Goal: Task Accomplishment & Management: Manage account settings

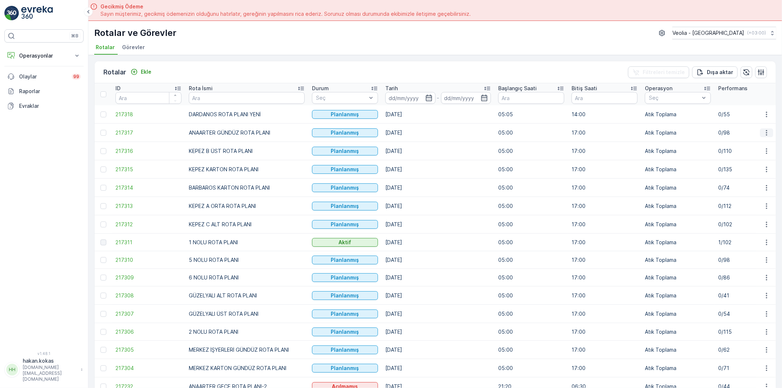
click at [762, 134] on icon "button" at bounding box center [765, 132] width 7 height 7
click at [743, 175] on span "Atanan Kişiyi Değiştir" at bounding box center [745, 173] width 51 height 7
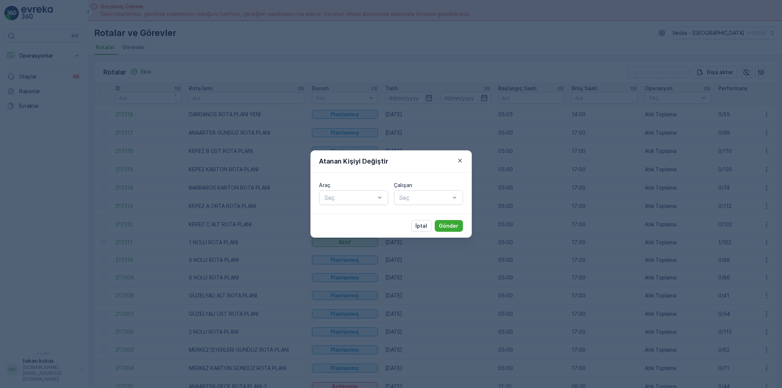
click at [388, 199] on div "Araç Seç Çalışan Seç" at bounding box center [391, 192] width 144 height 23
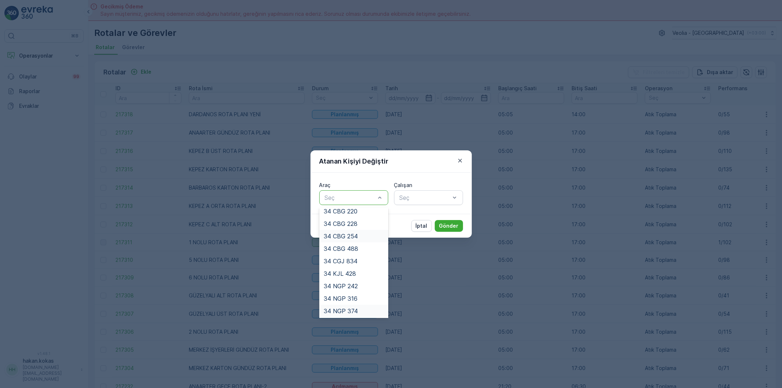
scroll to position [167, 0]
click at [362, 307] on div "34 NJA 886" at bounding box center [354, 310] width 60 height 7
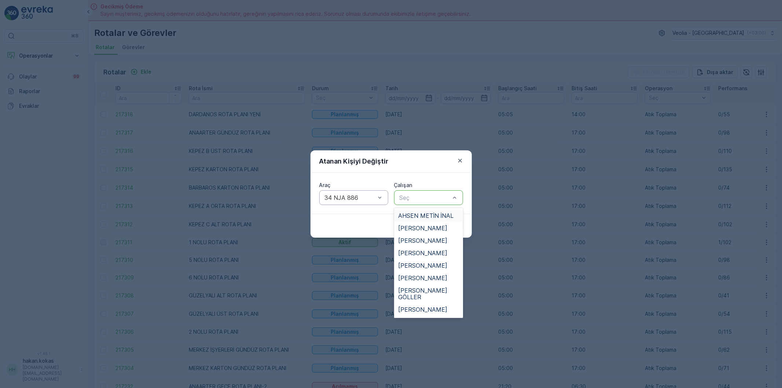
click at [419, 200] on div at bounding box center [425, 197] width 52 height 7
click at [438, 309] on span "[PERSON_NAME] [PERSON_NAME]" at bounding box center [428, 315] width 60 height 13
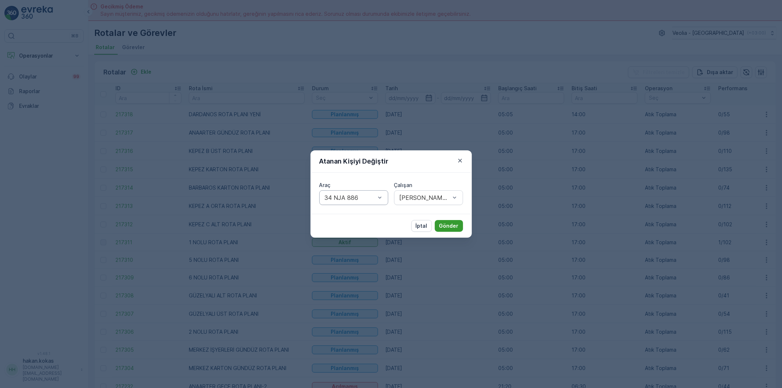
click at [447, 220] on button "Gönder" at bounding box center [449, 226] width 28 height 12
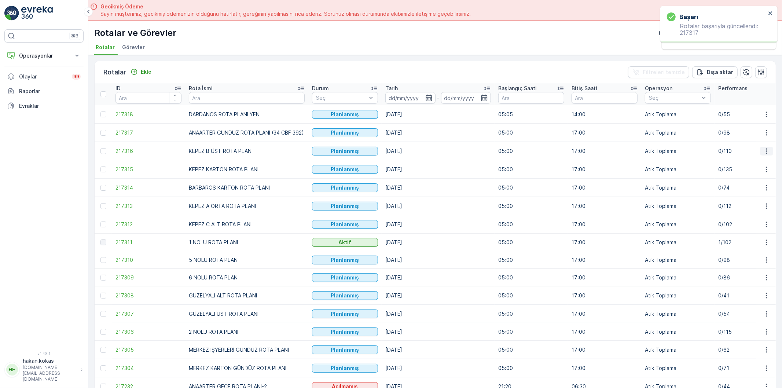
click at [763, 152] on icon "button" at bounding box center [765, 150] width 7 height 7
click at [759, 193] on span "Atanan Kişiyi Değiştir" at bounding box center [745, 192] width 51 height 7
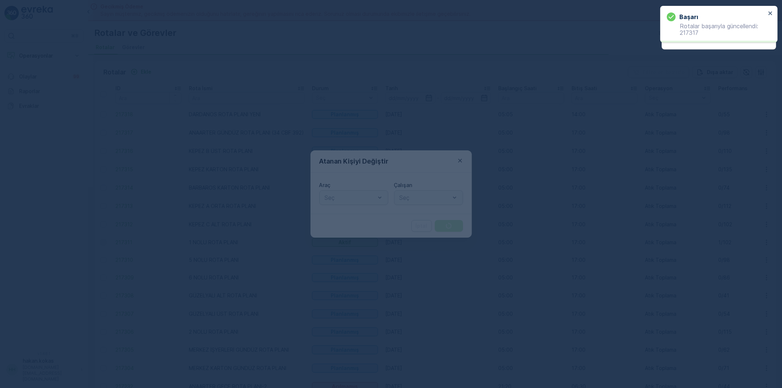
click at [339, 192] on div at bounding box center [391, 194] width 782 height 388
click at [340, 195] on div at bounding box center [391, 194] width 782 height 388
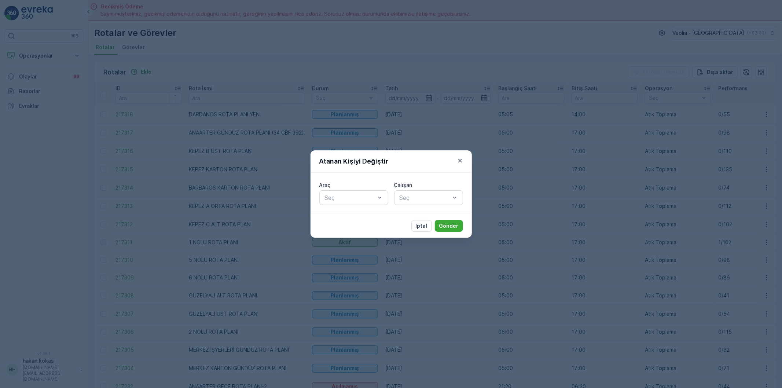
click at [340, 195] on div at bounding box center [350, 197] width 52 height 7
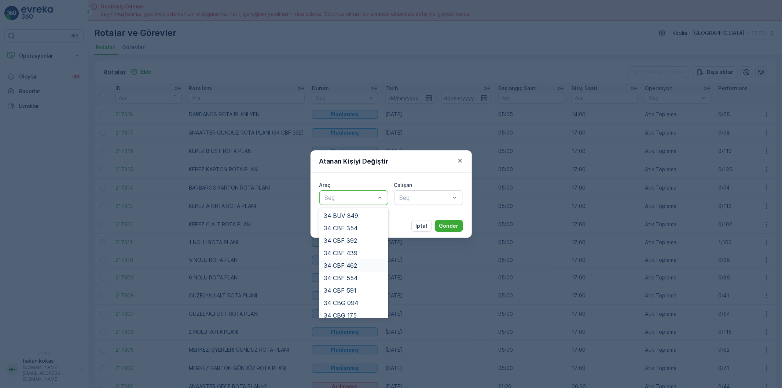
click at [362, 259] on div "34 CBF 462" at bounding box center [353, 265] width 69 height 12
click at [368, 196] on div at bounding box center [350, 197] width 52 height 7
click at [355, 234] on div "34 CBF 392" at bounding box center [353, 240] width 69 height 12
click at [361, 250] on div "34 CBF 439" at bounding box center [354, 253] width 60 height 7
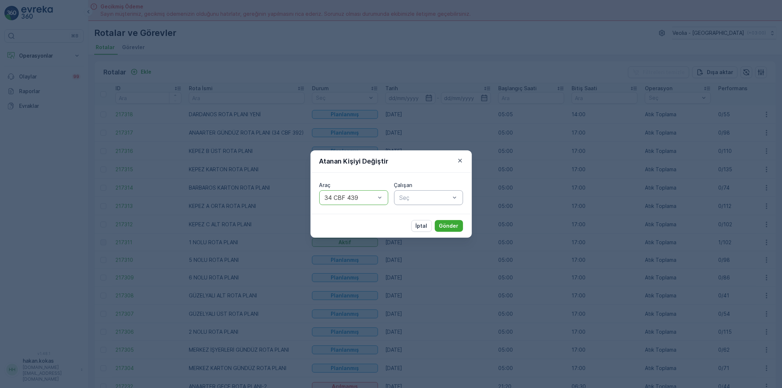
click at [403, 195] on div at bounding box center [425, 197] width 52 height 7
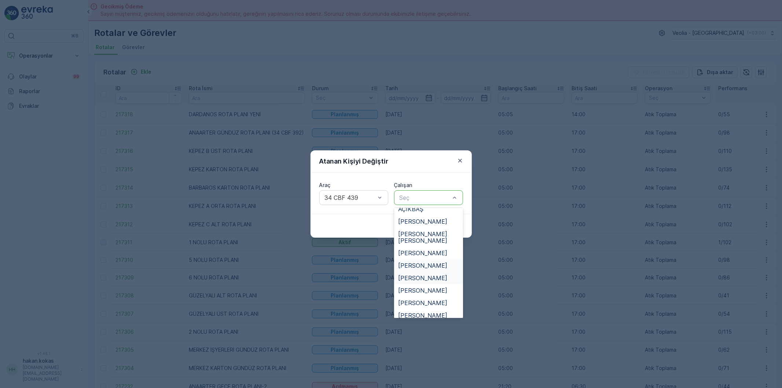
scroll to position [203, 0]
click at [428, 244] on div "[PERSON_NAME]" at bounding box center [428, 250] width 69 height 12
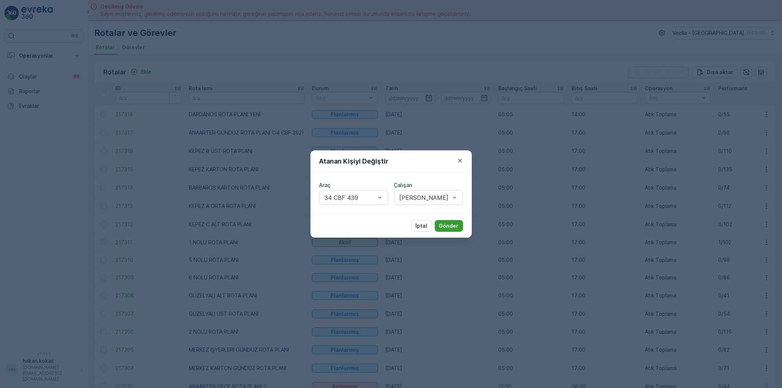
click at [441, 223] on p "Gönder" at bounding box center [448, 225] width 19 height 7
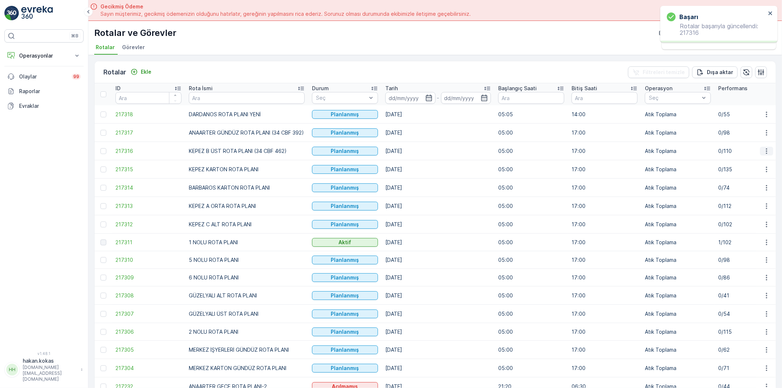
click at [764, 151] on icon "button" at bounding box center [765, 150] width 7 height 7
click at [751, 192] on span "Atanan Kişiyi Değiştir" at bounding box center [745, 192] width 51 height 7
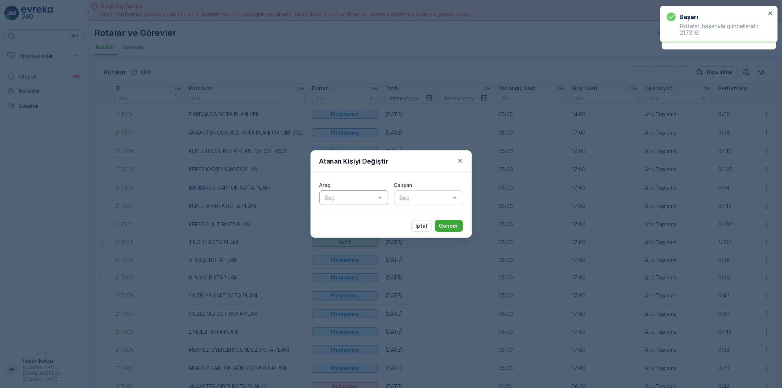
click at [348, 196] on div at bounding box center [350, 197] width 52 height 7
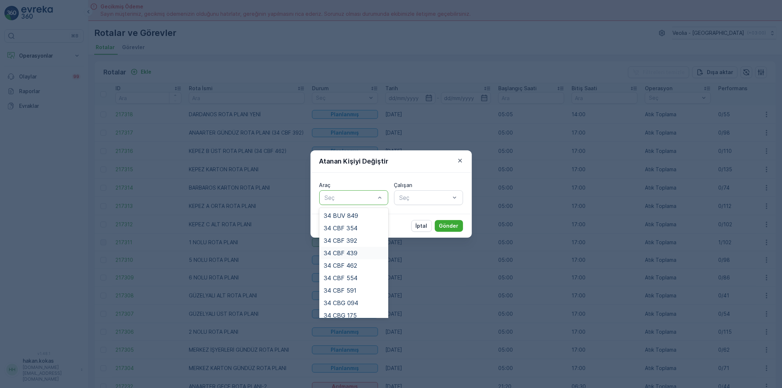
click at [361, 253] on div "34 CBF 439" at bounding box center [354, 253] width 60 height 7
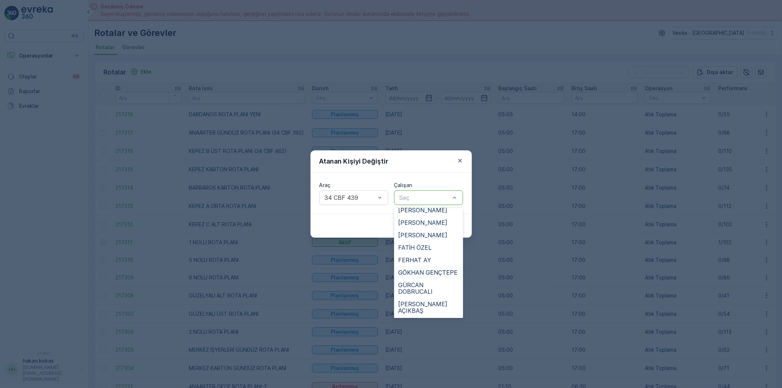
scroll to position [81, 0]
click at [421, 271] on div "FERHAT AY" at bounding box center [428, 277] width 69 height 12
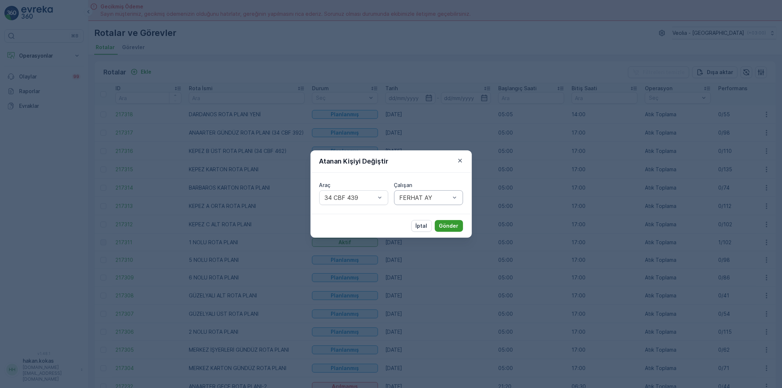
click at [437, 220] on button "Gönder" at bounding box center [449, 226] width 28 height 12
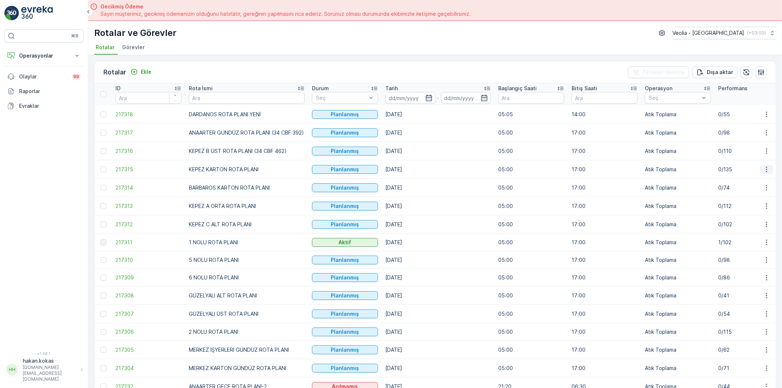
click at [760, 169] on button "button" at bounding box center [766, 169] width 13 height 9
click at [761, 207] on span "Atanan Kişiyi Değiştir" at bounding box center [745, 210] width 51 height 7
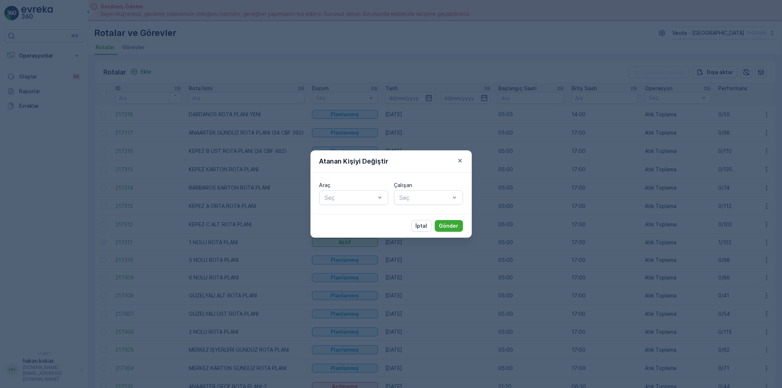
click at [356, 189] on div "Araç Seç" at bounding box center [353, 192] width 69 height 23
click at [357, 196] on div at bounding box center [350, 197] width 52 height 7
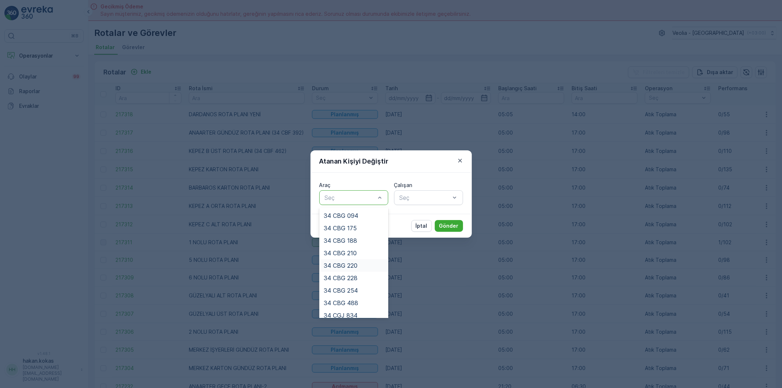
scroll to position [122, 0]
click at [365, 229] on div "34 CBG 220" at bounding box center [354, 230] width 60 height 7
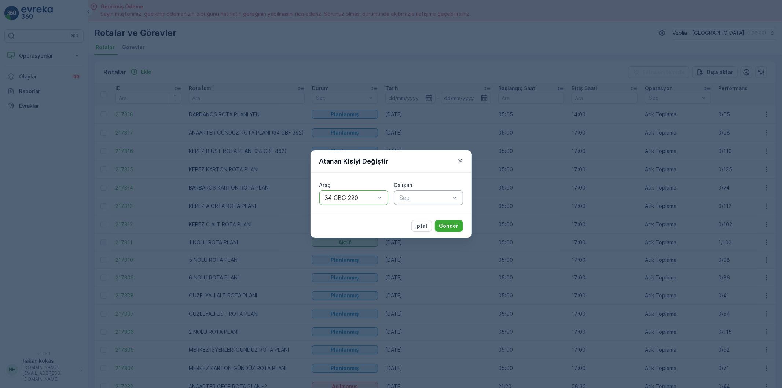
click at [411, 195] on div at bounding box center [425, 197] width 52 height 7
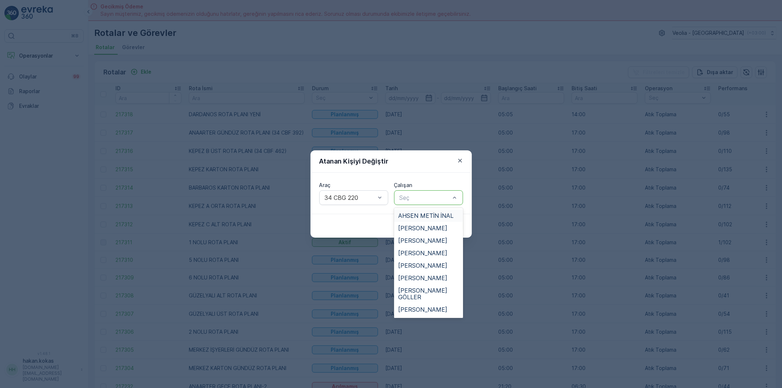
click at [416, 214] on span "AHSEN METİN İNAL" at bounding box center [425, 215] width 55 height 7
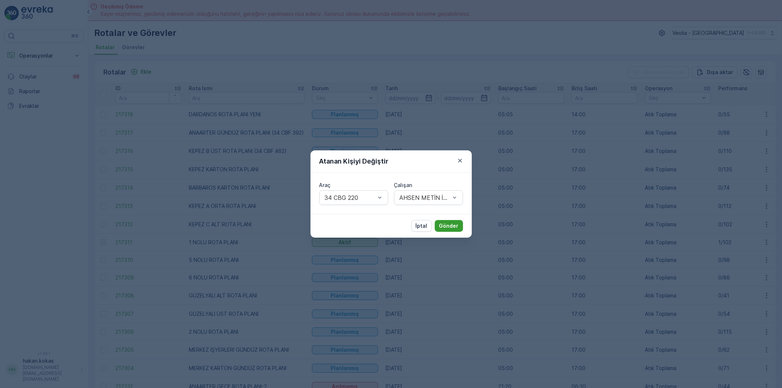
click at [448, 225] on p "Gönder" at bounding box center [448, 225] width 19 height 7
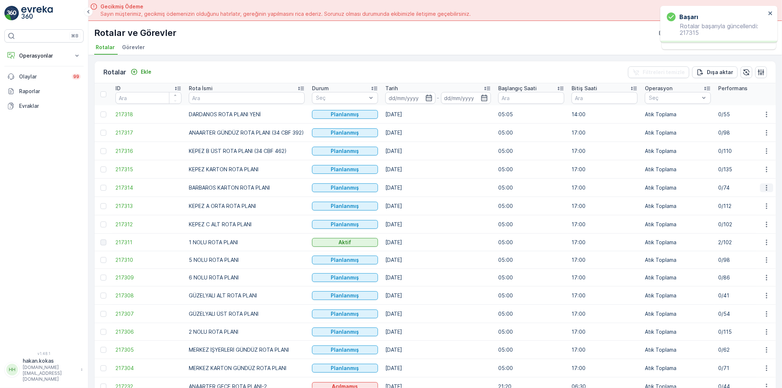
click at [760, 189] on button "button" at bounding box center [766, 187] width 13 height 9
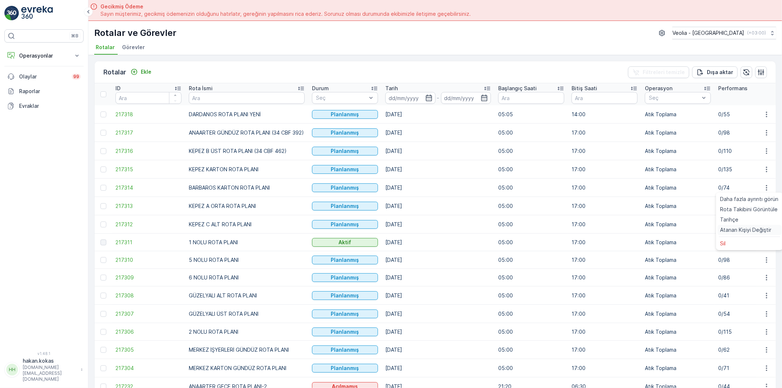
click at [760, 225] on div "Atanan Kişiyi Değiştir" at bounding box center [749, 230] width 64 height 10
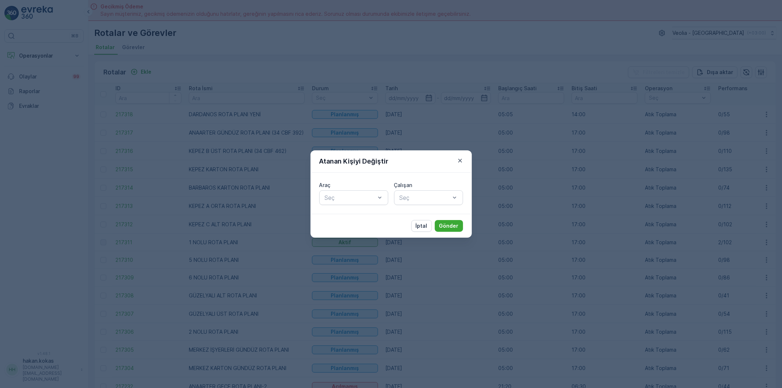
click at [353, 197] on div at bounding box center [350, 197] width 52 height 7
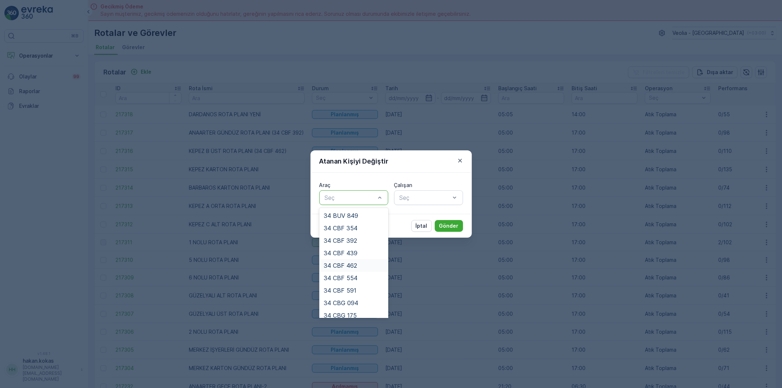
click at [365, 265] on div "34 CBF 462" at bounding box center [354, 265] width 60 height 7
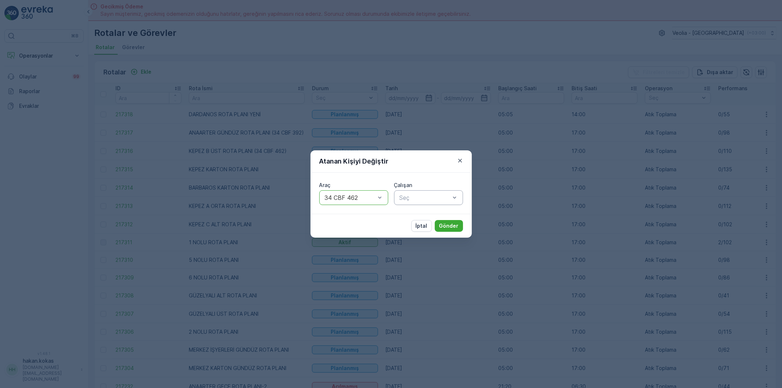
click at [431, 199] on div at bounding box center [425, 197] width 52 height 7
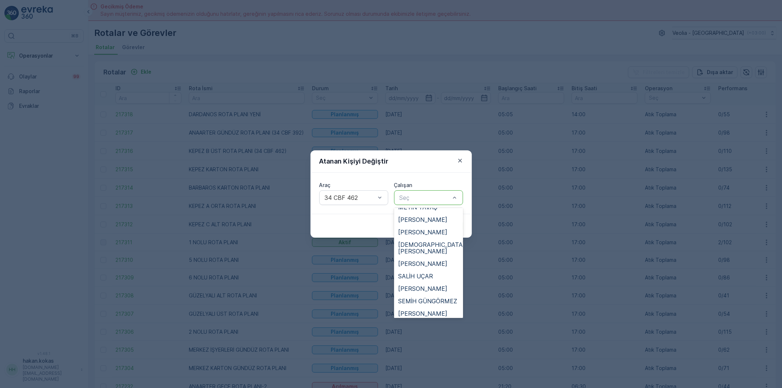
scroll to position [366, 0]
click at [419, 265] on span "[PERSON_NAME]" at bounding box center [422, 268] width 49 height 7
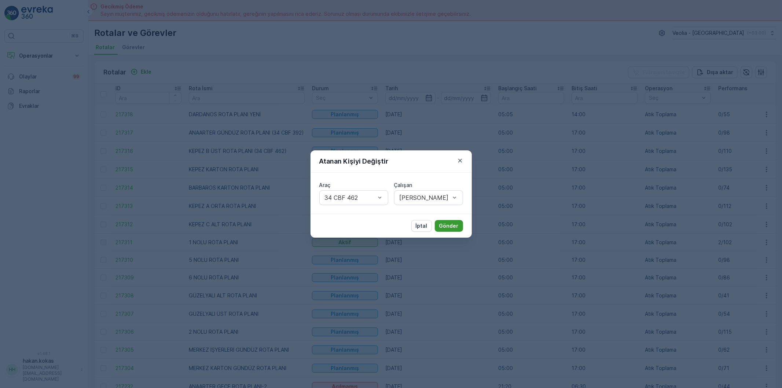
click at [446, 228] on p "Gönder" at bounding box center [448, 225] width 19 height 7
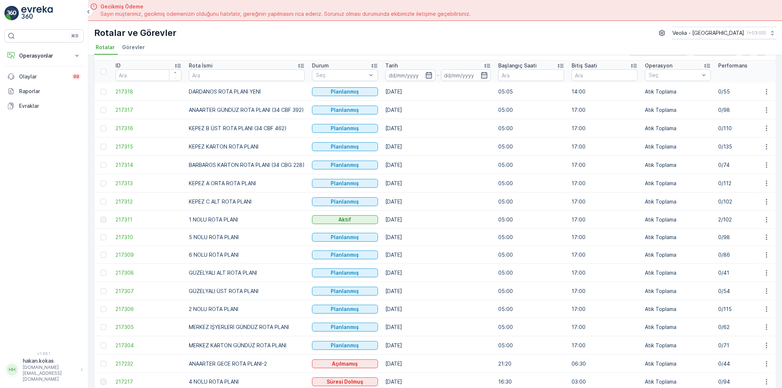
scroll to position [41, 0]
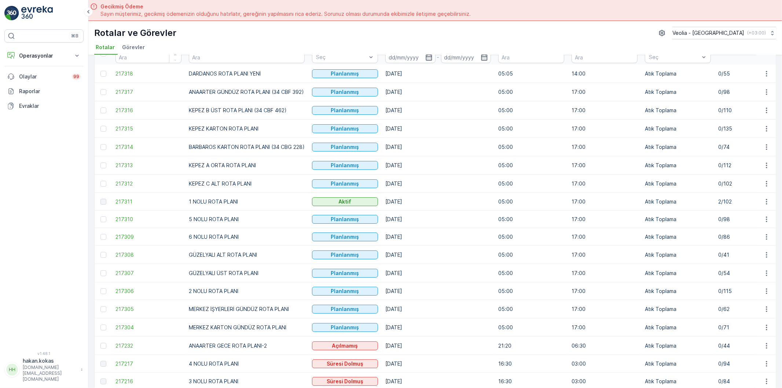
click at [772, 167] on td at bounding box center [766, 165] width 20 height 18
click at [768, 169] on button "button" at bounding box center [766, 165] width 13 height 9
click at [758, 204] on span "Atanan Kişiyi Değiştir" at bounding box center [745, 207] width 51 height 7
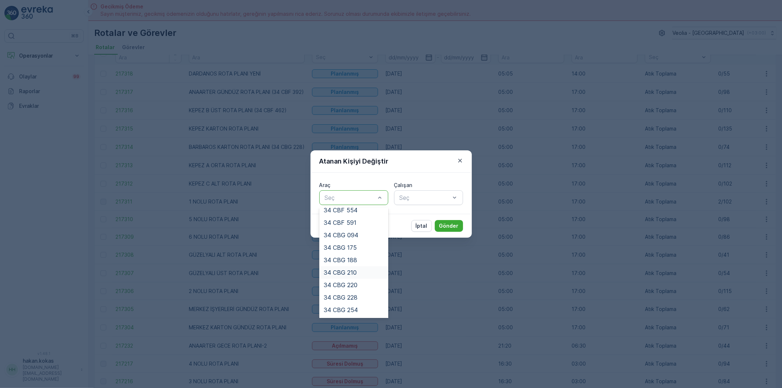
scroll to position [81, 0]
click at [357, 280] on div "34 CBG 228" at bounding box center [354, 283] width 60 height 7
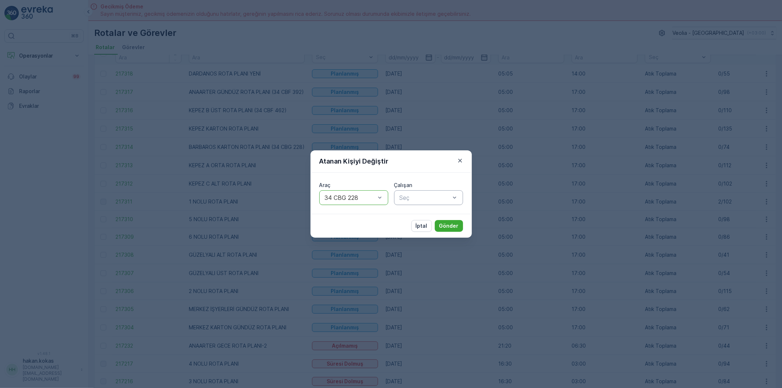
click at [423, 204] on div "Seç" at bounding box center [428, 197] width 69 height 15
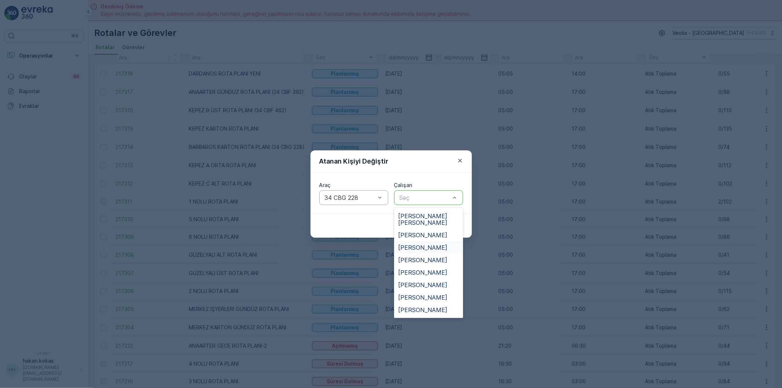
scroll to position [203, 0]
click at [433, 259] on span "[PERSON_NAME]" at bounding box center [422, 262] width 49 height 7
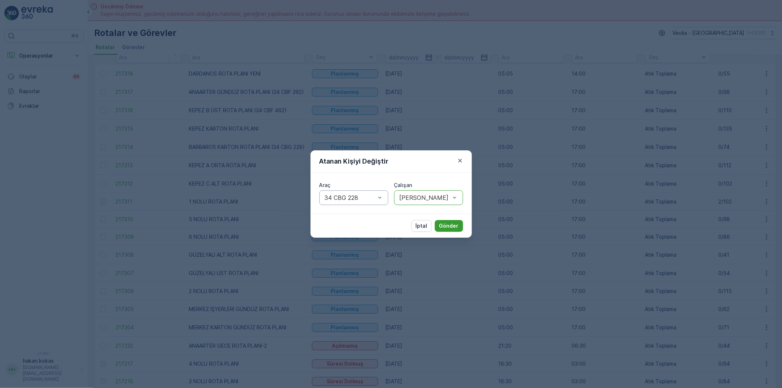
click at [448, 226] on p "Gönder" at bounding box center [448, 225] width 19 height 7
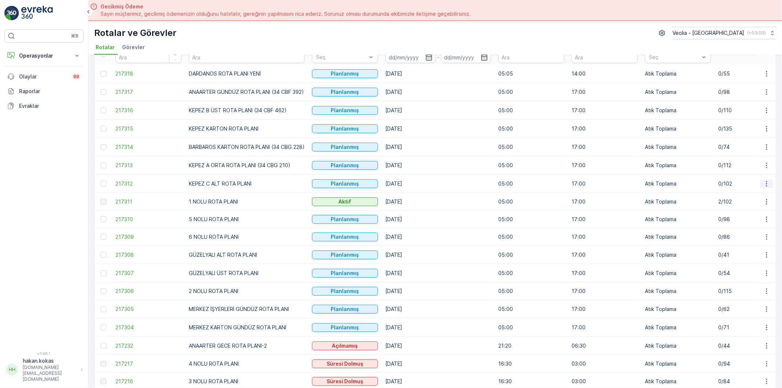
click at [765, 185] on icon "button" at bounding box center [765, 183] width 7 height 7
click at [767, 223] on span "Atanan Kişiyi Değiştir" at bounding box center [745, 225] width 51 height 7
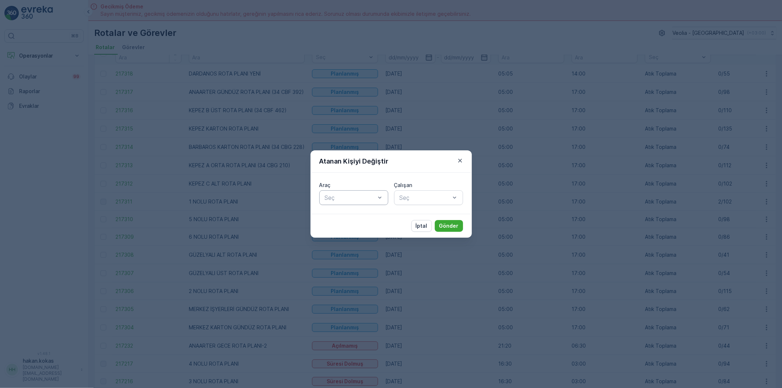
click at [340, 195] on div at bounding box center [350, 197] width 52 height 7
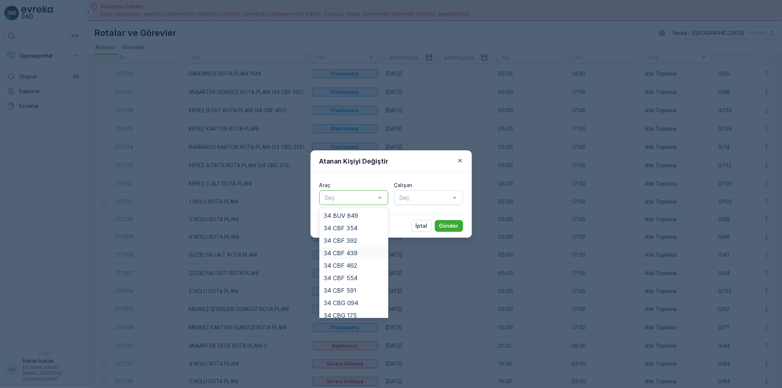
scroll to position [41, 0]
click at [357, 250] on div "34 CBF 591" at bounding box center [354, 249] width 60 height 7
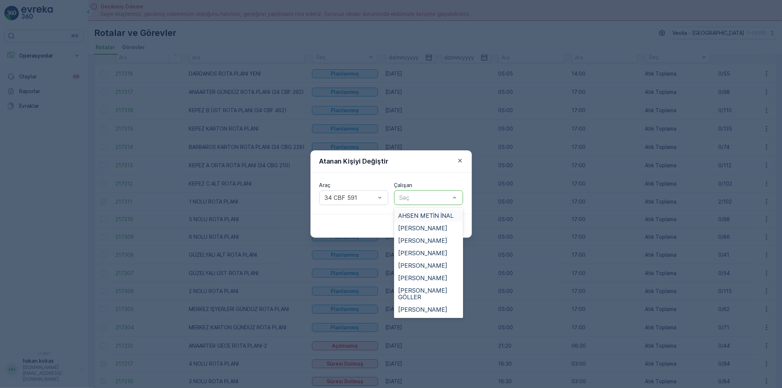
click at [413, 203] on div "Seç" at bounding box center [428, 197] width 69 height 15
click at [420, 247] on span "[PERSON_NAME]" at bounding box center [422, 250] width 49 height 7
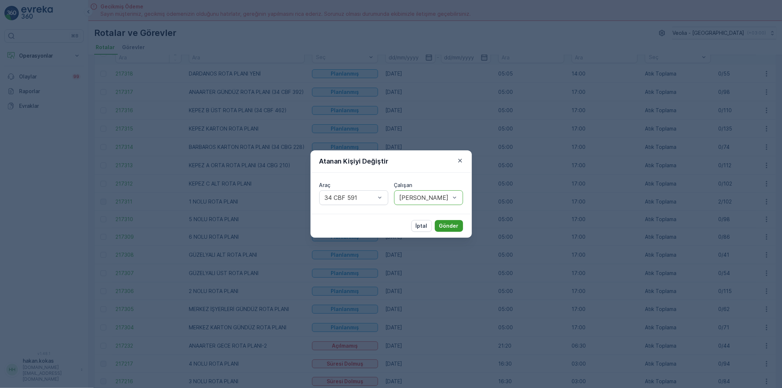
click at [444, 223] on p "Gönder" at bounding box center [448, 225] width 19 height 7
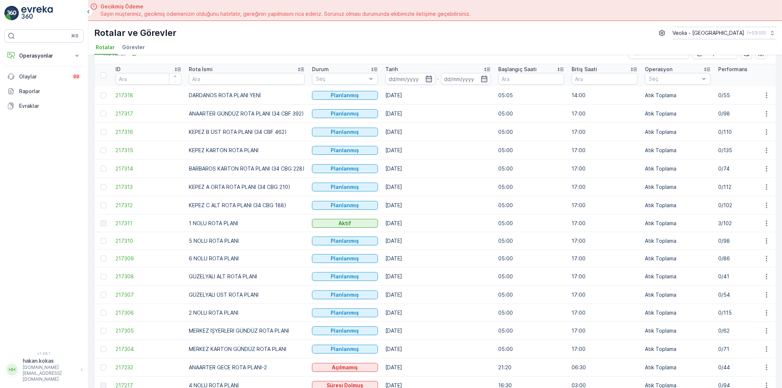
scroll to position [41, 0]
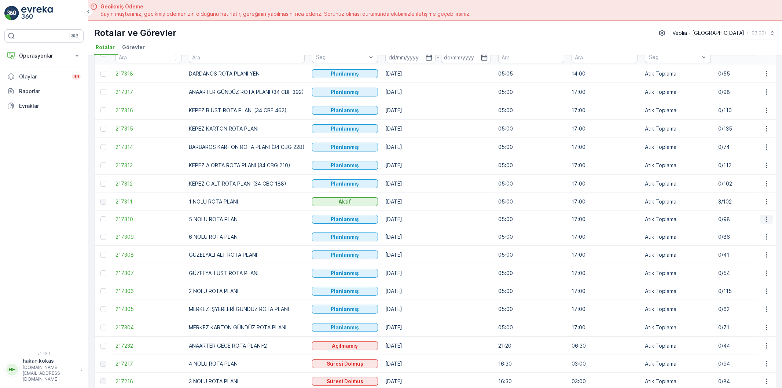
click at [766, 218] on icon "button" at bounding box center [765, 218] width 7 height 7
click at [766, 261] on span "Atanan Kişiyi Değiştir" at bounding box center [745, 261] width 51 height 7
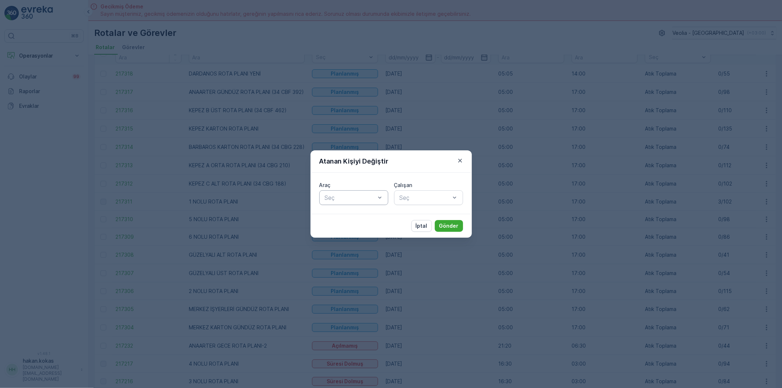
click at [347, 200] on div at bounding box center [350, 197] width 52 height 7
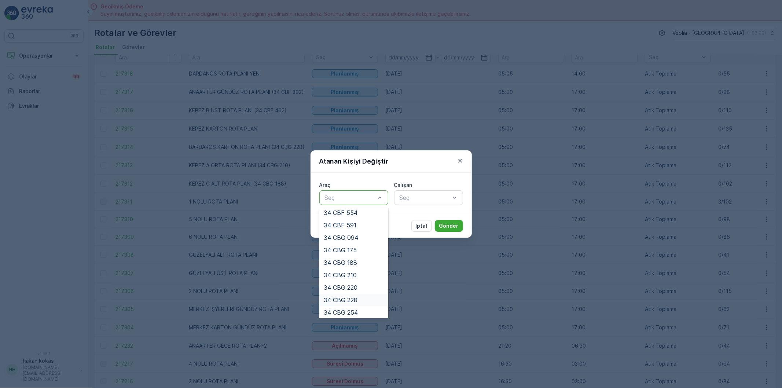
scroll to position [167, 0]
click at [358, 283] on div "34 NGP 374" at bounding box center [354, 285] width 60 height 7
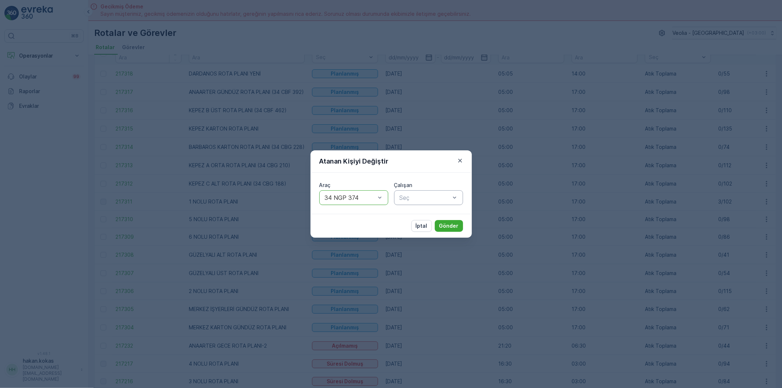
click at [431, 195] on div at bounding box center [425, 197] width 52 height 7
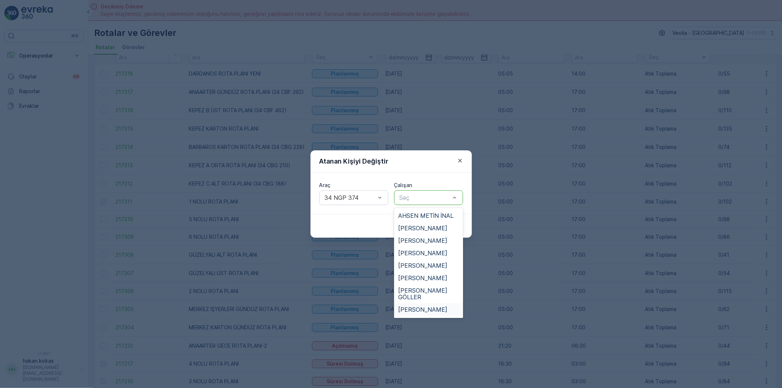
click at [423, 306] on span "[PERSON_NAME]" at bounding box center [422, 309] width 49 height 7
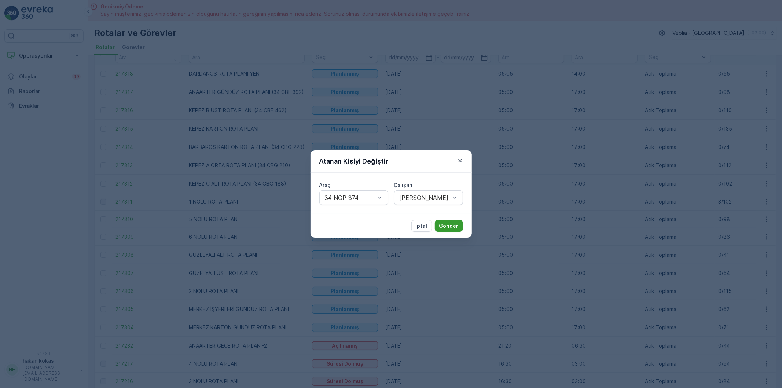
click at [445, 220] on button "Gönder" at bounding box center [449, 226] width 28 height 12
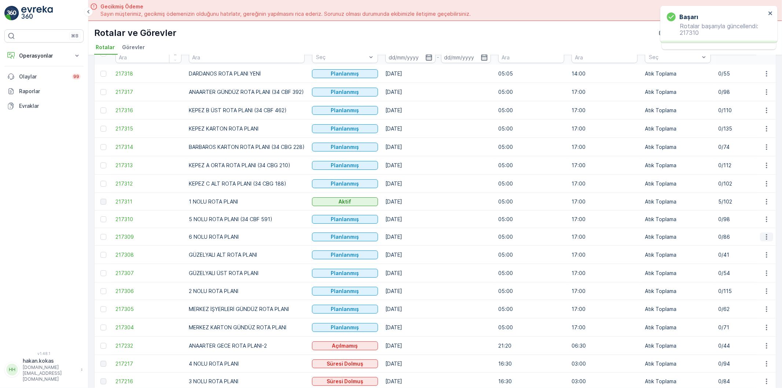
click at [762, 240] on icon "button" at bounding box center [765, 236] width 7 height 7
click at [758, 276] on span "Atanan Kişiyi Değiştir" at bounding box center [745, 279] width 51 height 7
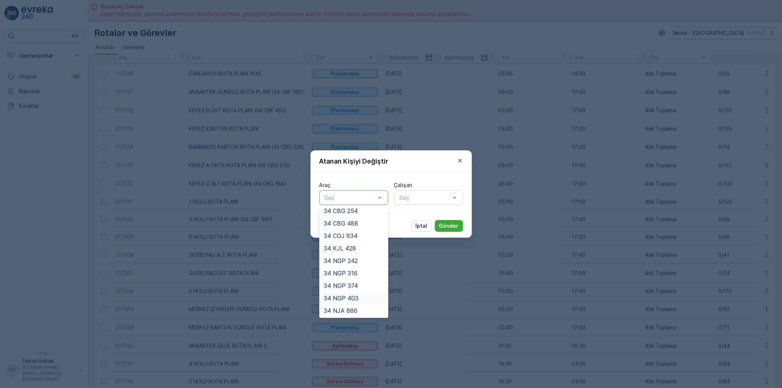
click at [356, 292] on div "34 NGP 403" at bounding box center [353, 298] width 69 height 12
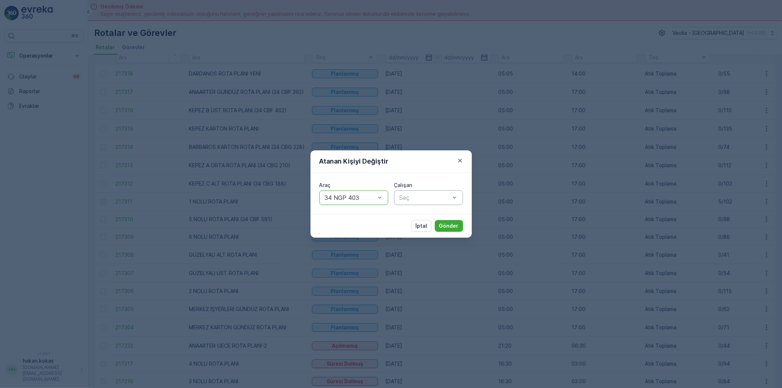
click at [426, 202] on div "Seç" at bounding box center [428, 197] width 69 height 15
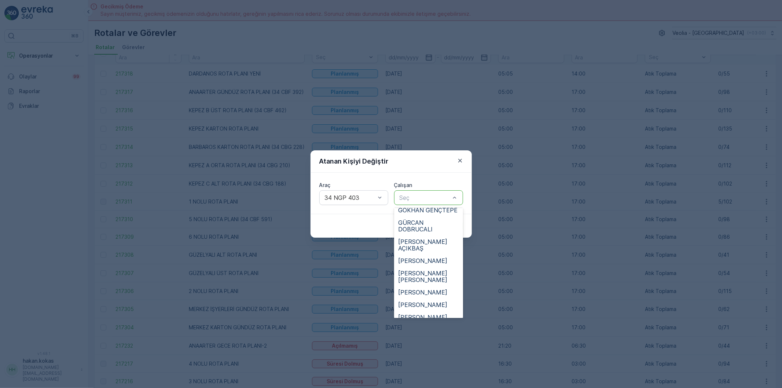
scroll to position [163, 0]
click at [418, 253] on div "[PERSON_NAME]" at bounding box center [428, 259] width 69 height 12
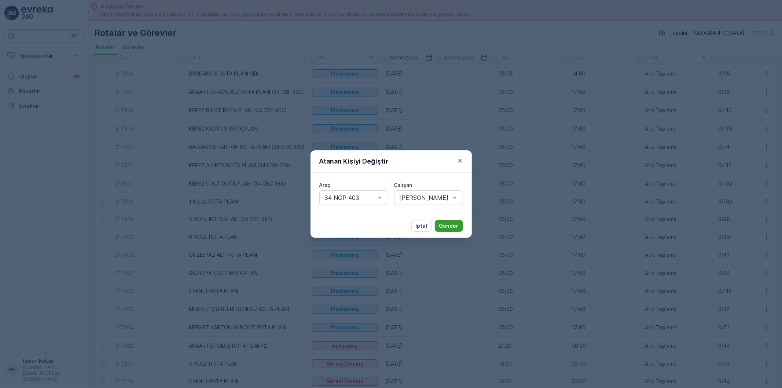
click at [457, 225] on p "Gönder" at bounding box center [448, 225] width 19 height 7
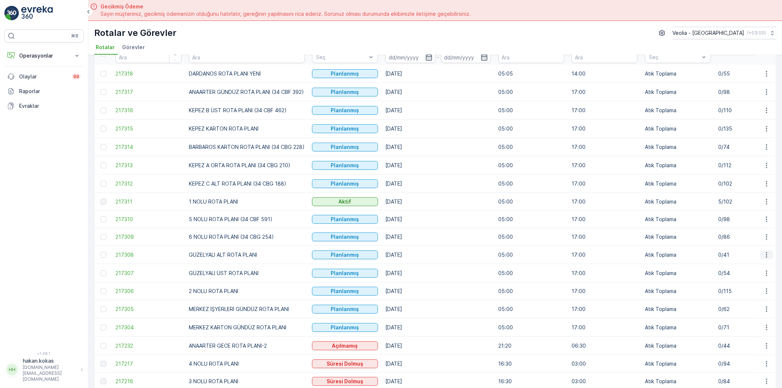
click at [768, 258] on icon "button" at bounding box center [765, 254] width 7 height 7
click at [745, 299] on span "Atanan Kişiyi Değiştir" at bounding box center [745, 297] width 51 height 7
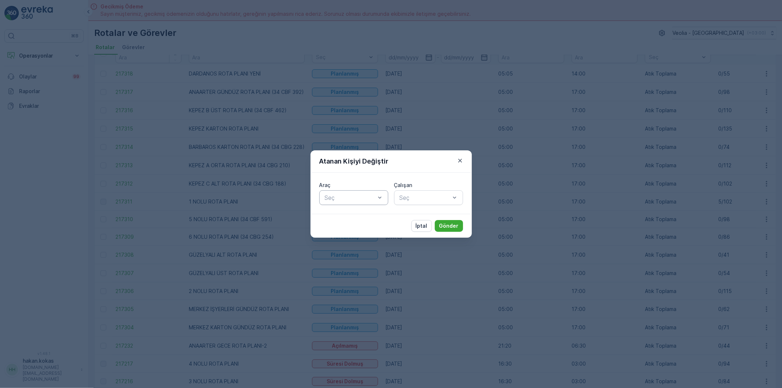
click at [368, 192] on div "Seç" at bounding box center [353, 197] width 69 height 15
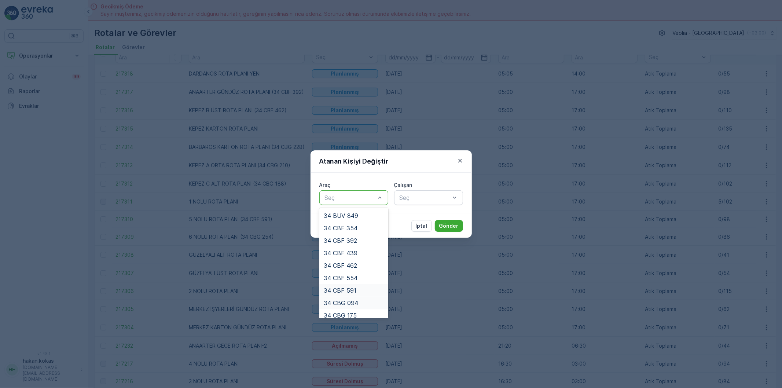
scroll to position [41, 0]
click at [358, 277] on div "34 CBG 175" at bounding box center [354, 274] width 60 height 7
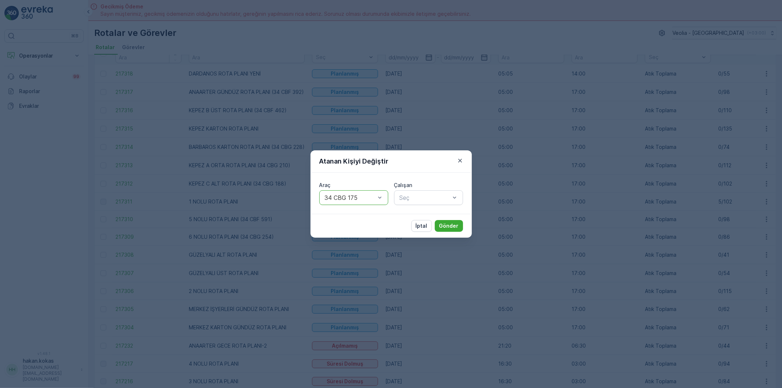
click at [417, 211] on div "Araç option 34 CBG 175, selected. 34 CBG 175 Çalışan Seç" at bounding box center [390, 193] width 161 height 41
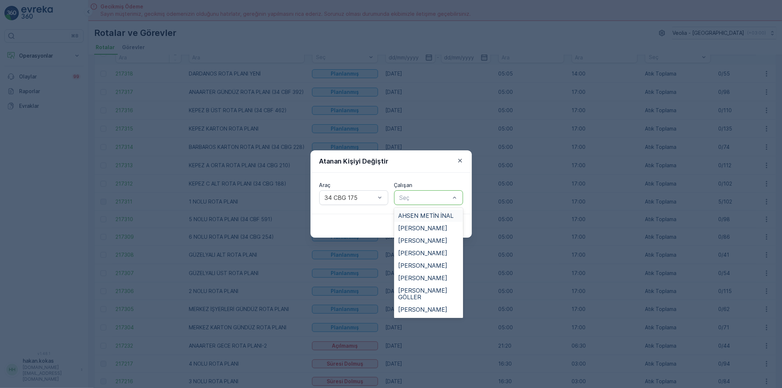
click at [418, 204] on div "Seç" at bounding box center [428, 197] width 69 height 15
click at [424, 261] on span "GÜRCAN DOBRUCALI" at bounding box center [428, 265] width 60 height 13
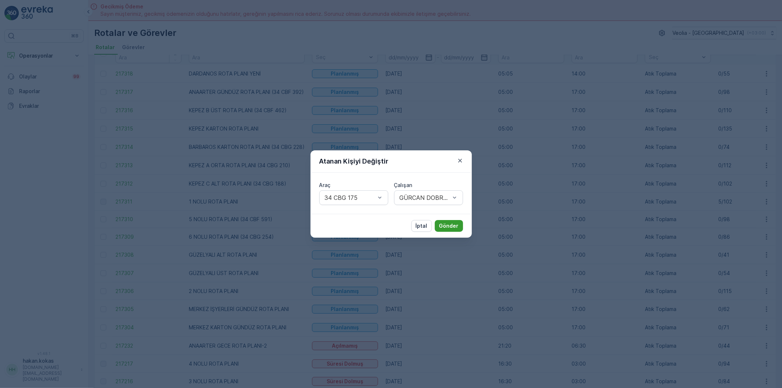
click at [455, 229] on p "Gönder" at bounding box center [448, 225] width 19 height 7
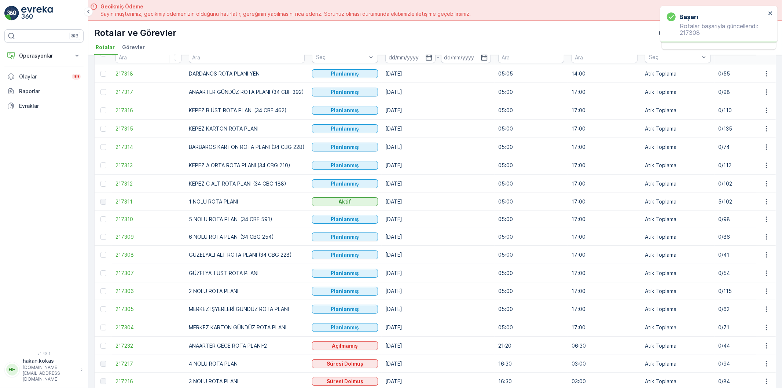
click at [775, 279] on div "Rotalar Ekle Filtreleri temizle Dışa aktar ID Rota İsmi Durum Seç Tarih - Başla…" at bounding box center [434, 232] width 693 height 354
click at [762, 274] on icon "button" at bounding box center [765, 272] width 7 height 7
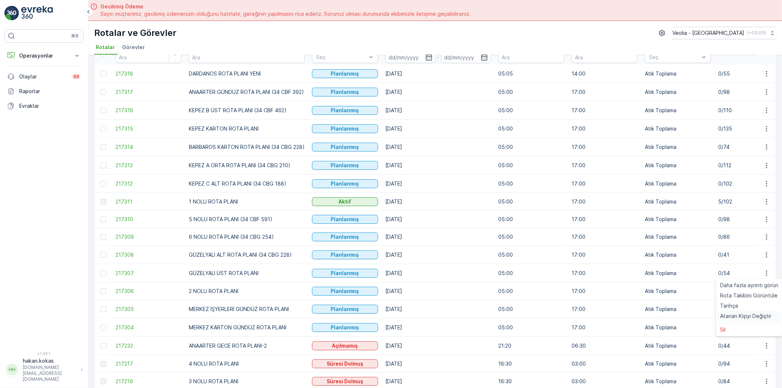
click at [763, 312] on div "Atanan Kişiyi Değiştir" at bounding box center [749, 316] width 64 height 10
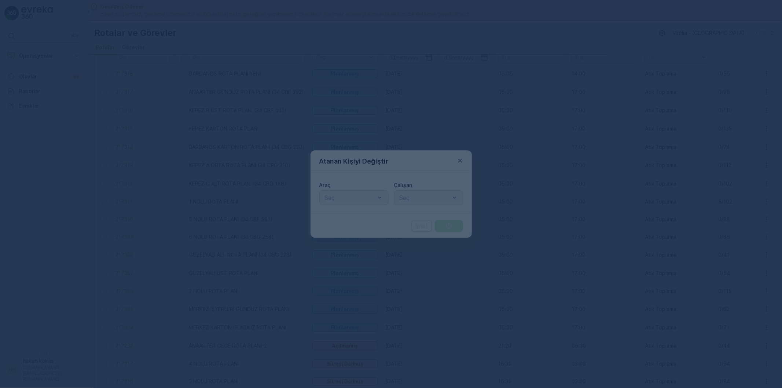
click at [372, 196] on div at bounding box center [350, 197] width 52 height 7
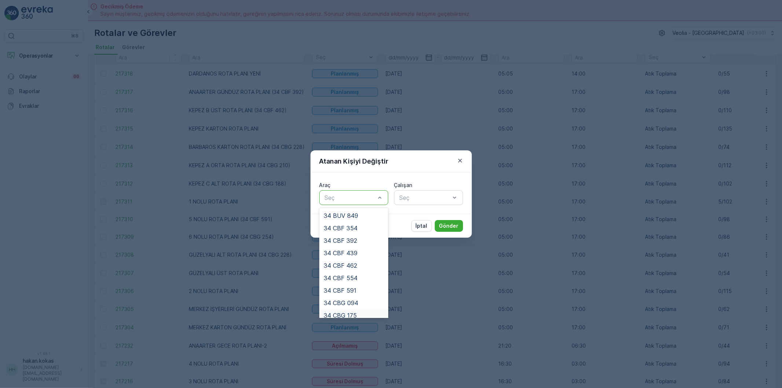
click at [357, 314] on div "34 CBG 175" at bounding box center [354, 315] width 60 height 7
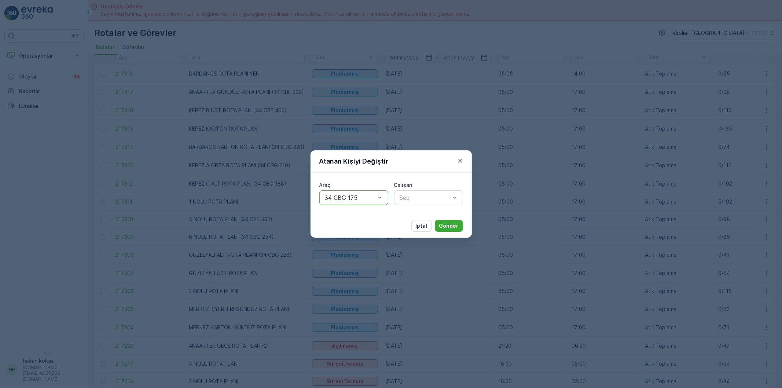
click at [413, 189] on div "Çalışan Seç" at bounding box center [428, 192] width 69 height 23
click at [403, 202] on div "Seç" at bounding box center [428, 197] width 69 height 15
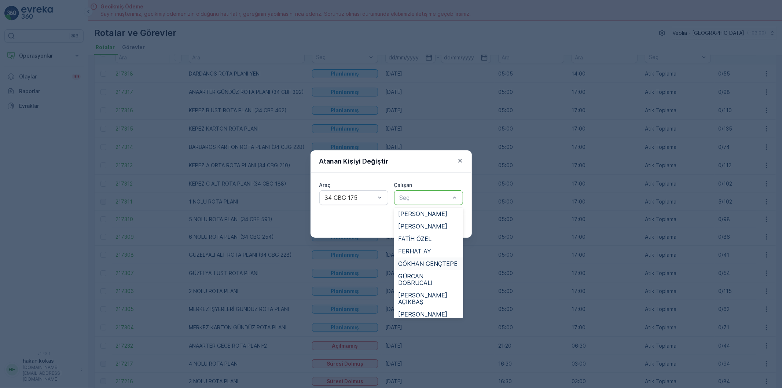
scroll to position [163, 0]
click at [422, 220] on span "GÜRCAN DOBRUCALI" at bounding box center [428, 224] width 60 height 13
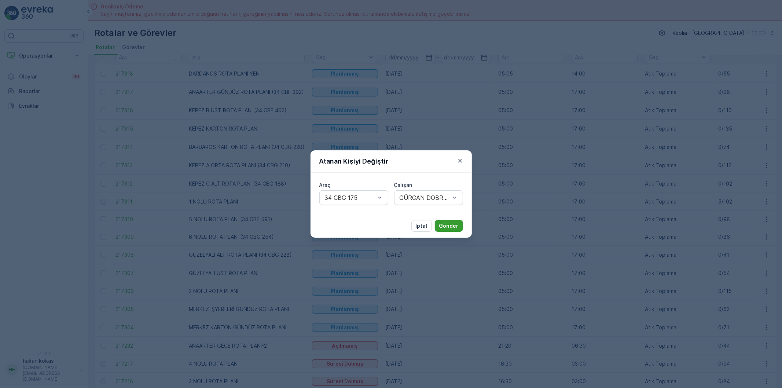
click at [452, 223] on p "Gönder" at bounding box center [448, 225] width 19 height 7
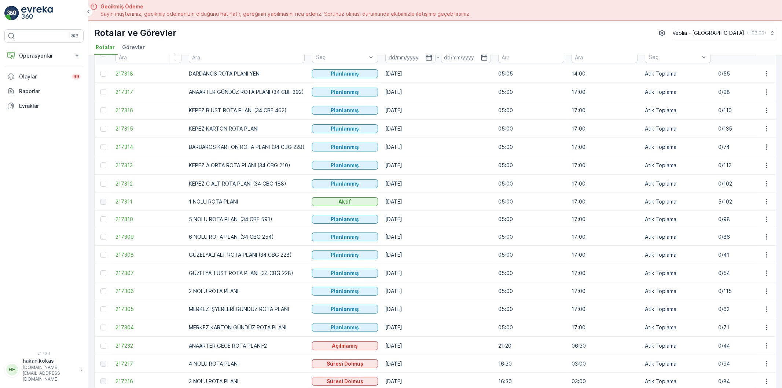
scroll to position [81, 0]
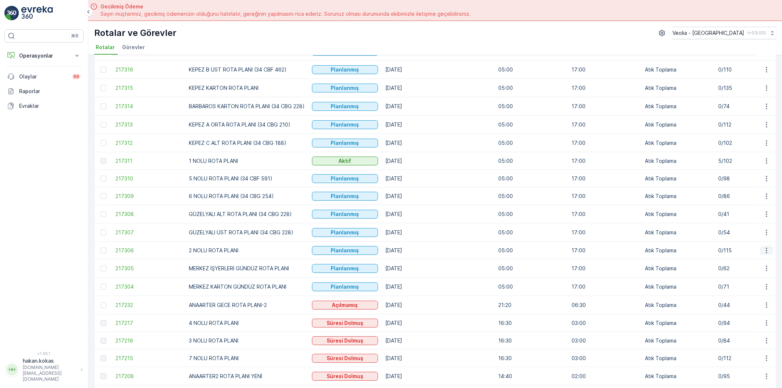
click at [762, 254] on icon "button" at bounding box center [765, 250] width 7 height 7
click at [759, 295] on span "Atanan Kişiyi Değiştir" at bounding box center [745, 293] width 51 height 7
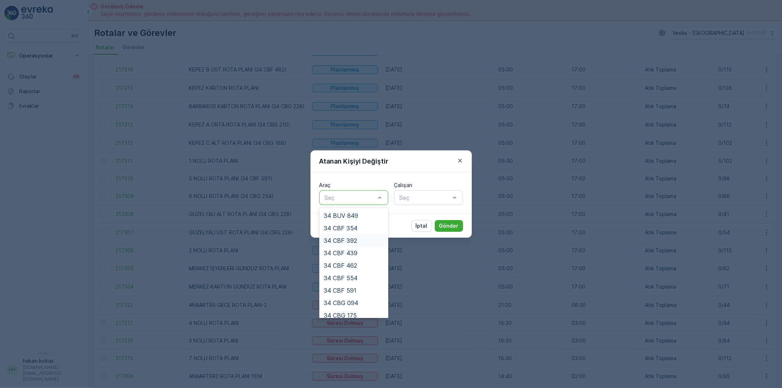
click at [361, 236] on div "34 CBF 392" at bounding box center [353, 240] width 69 height 12
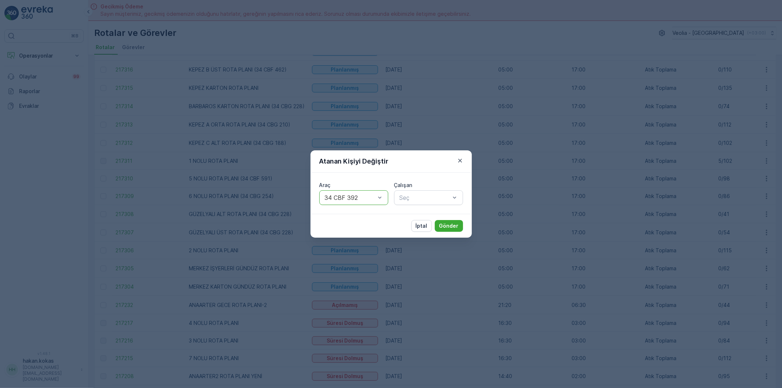
click at [402, 207] on div "Araç option 34 CBF 392, selected. 34 CBF 392 Çalışan Seç" at bounding box center [390, 193] width 161 height 41
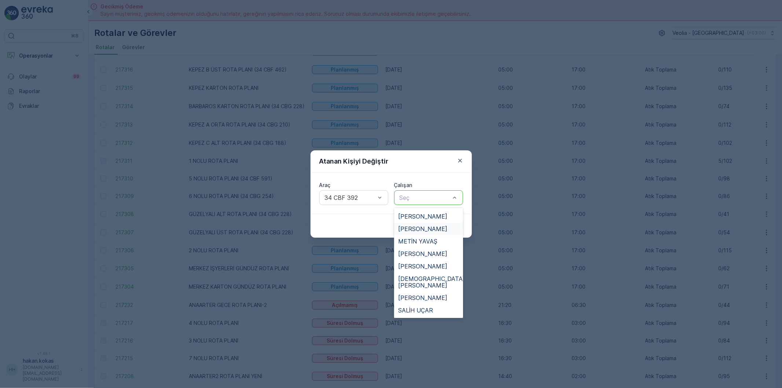
scroll to position [325, 0]
click at [432, 318] on span "SEMİH GÜNGÖRMEZ" at bounding box center [427, 321] width 59 height 7
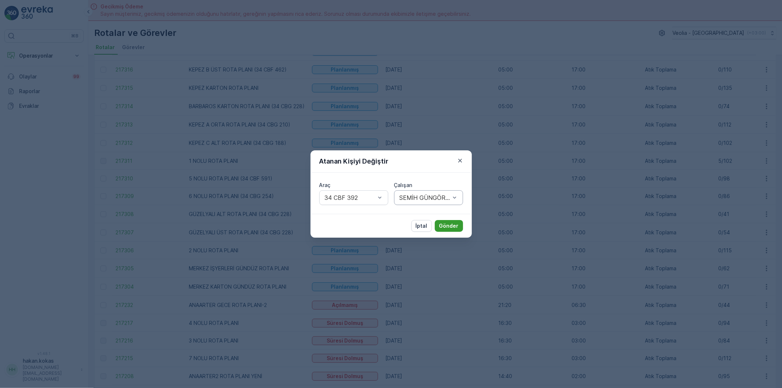
click at [446, 228] on p "Gönder" at bounding box center [448, 225] width 19 height 7
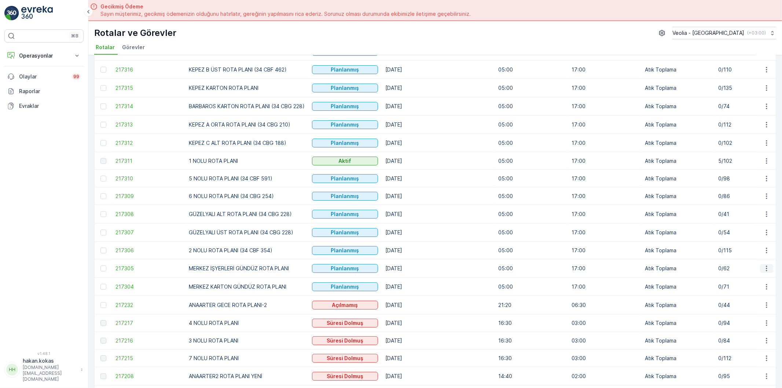
click at [765, 268] on icon "button" at bounding box center [765, 267] width 1 height 5
click at [729, 311] on span "Atanan Kişiyi Değiştir" at bounding box center [745, 311] width 51 height 7
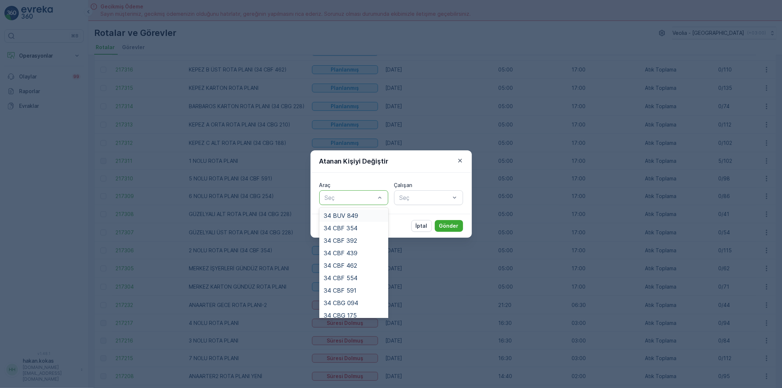
click at [372, 200] on div at bounding box center [350, 197] width 52 height 7
click at [366, 262] on div "34 NGP 242" at bounding box center [354, 260] width 60 height 7
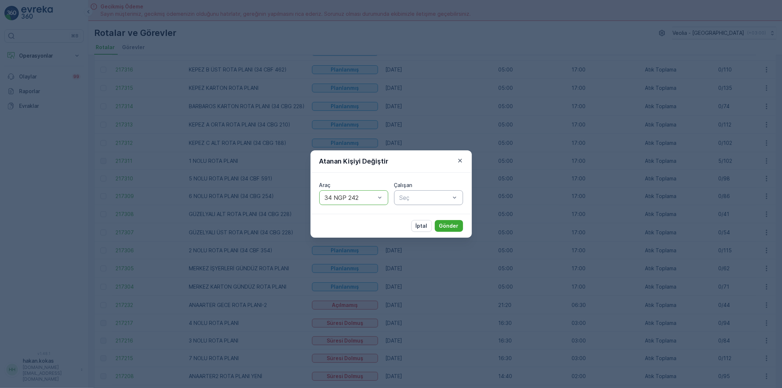
click at [424, 200] on div at bounding box center [425, 197] width 52 height 7
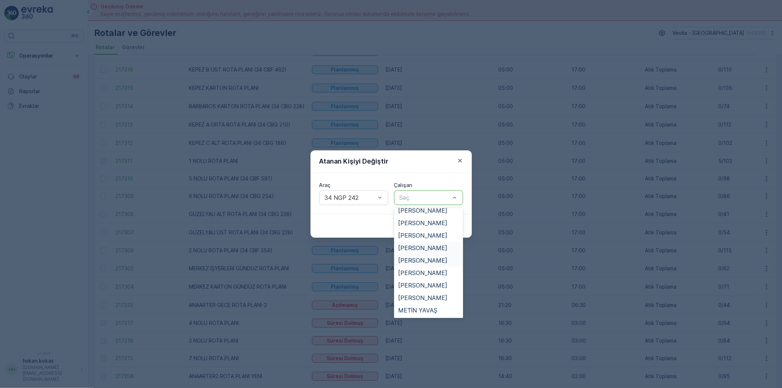
scroll to position [325, 0]
click at [423, 328] on div "[PERSON_NAME]" at bounding box center [428, 334] width 69 height 12
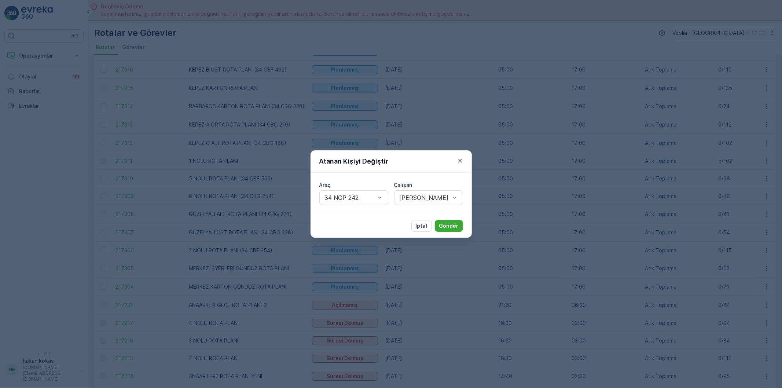
click at [456, 214] on div "İptal Gönder" at bounding box center [390, 226] width 161 height 24
click at [448, 217] on div "İptal Gönder" at bounding box center [390, 226] width 161 height 24
click at [447, 218] on div "İptal Gönder" at bounding box center [390, 226] width 161 height 24
click at [445, 222] on p "Gönder" at bounding box center [448, 225] width 19 height 7
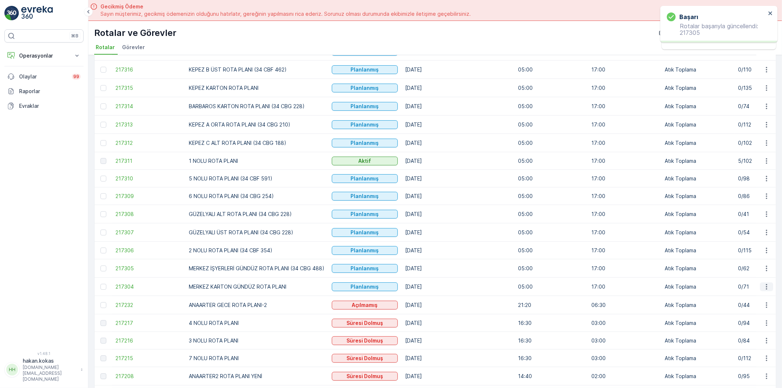
click at [762, 288] on icon "button" at bounding box center [765, 286] width 7 height 7
click at [762, 330] on span "Atanan Kişiyi Değiştir" at bounding box center [745, 329] width 51 height 7
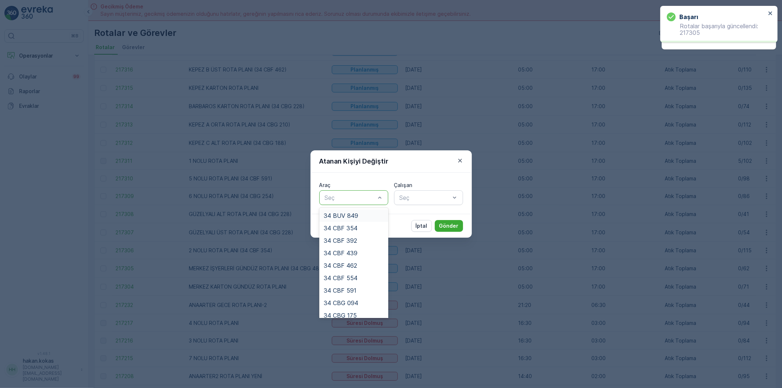
click at [367, 191] on div "Seç" at bounding box center [353, 197] width 69 height 15
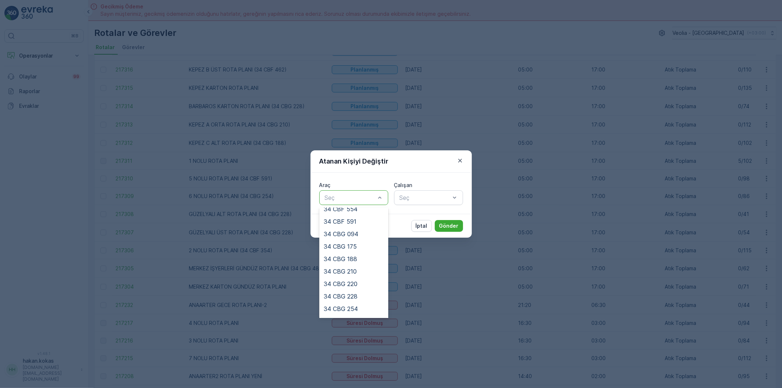
scroll to position [167, 0]
click at [353, 267] on div "34 NGP 316" at bounding box center [353, 273] width 69 height 12
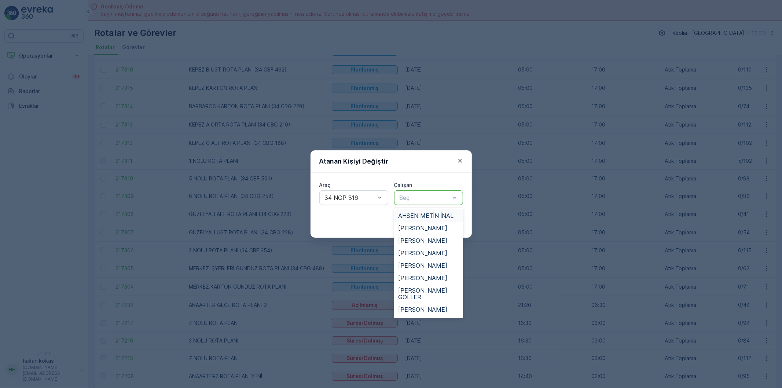
click at [412, 200] on div at bounding box center [425, 197] width 52 height 7
click at [422, 235] on div "[PERSON_NAME]" at bounding box center [428, 240] width 69 height 12
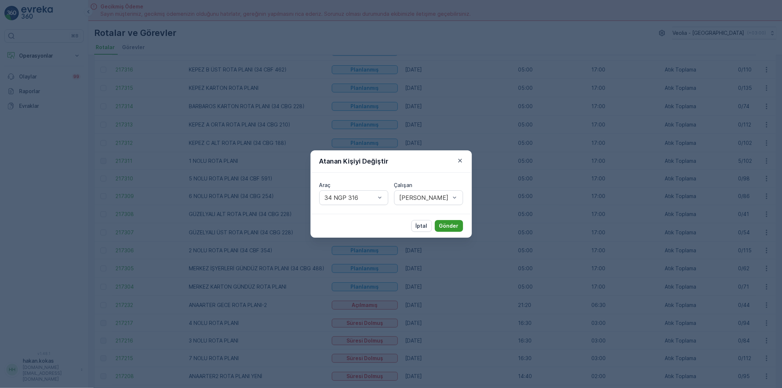
click at [455, 228] on p "Gönder" at bounding box center [448, 225] width 19 height 7
